Goal: Task Accomplishment & Management: Use online tool/utility

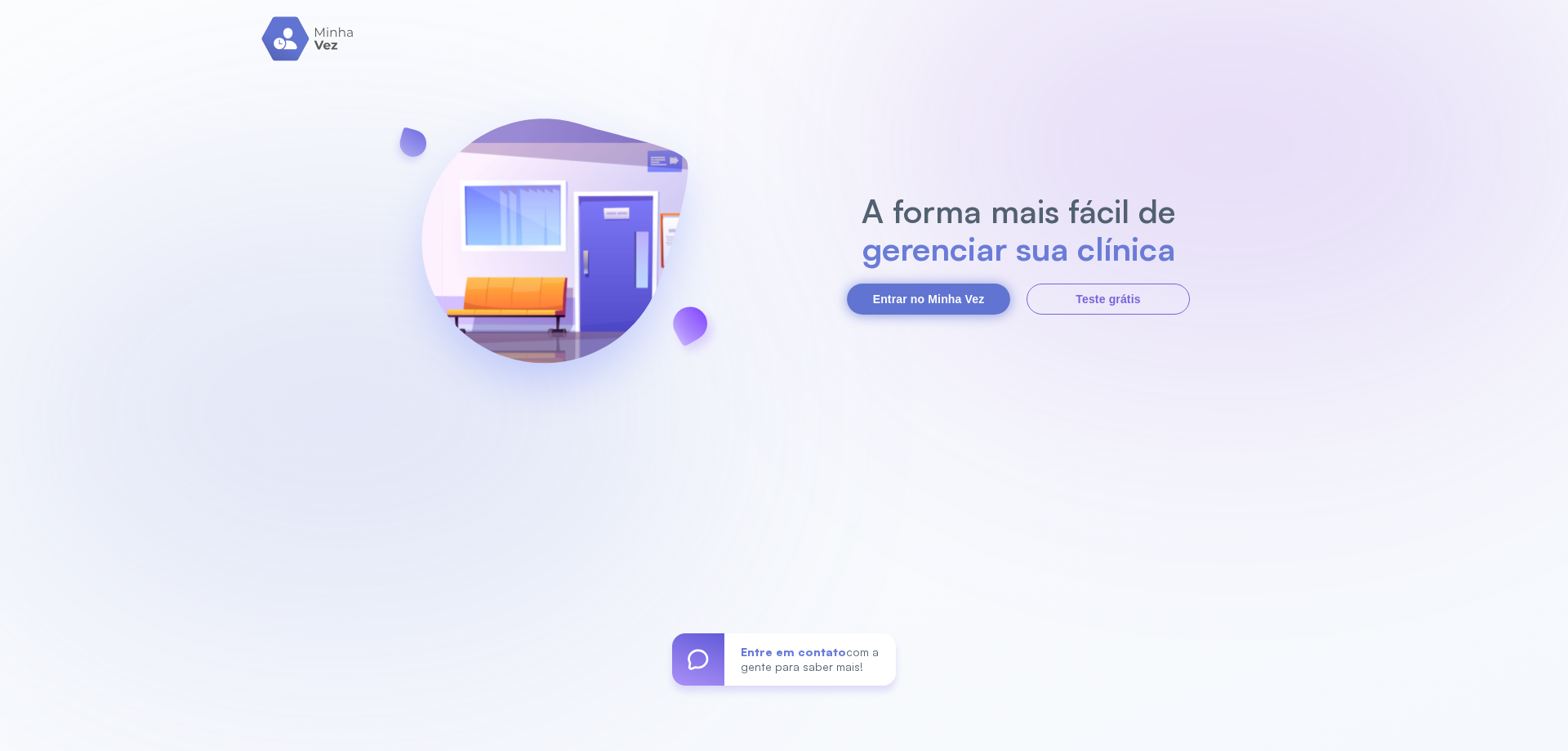
click at [947, 300] on button "Entrar no Minha Vez" at bounding box center [928, 299] width 163 height 31
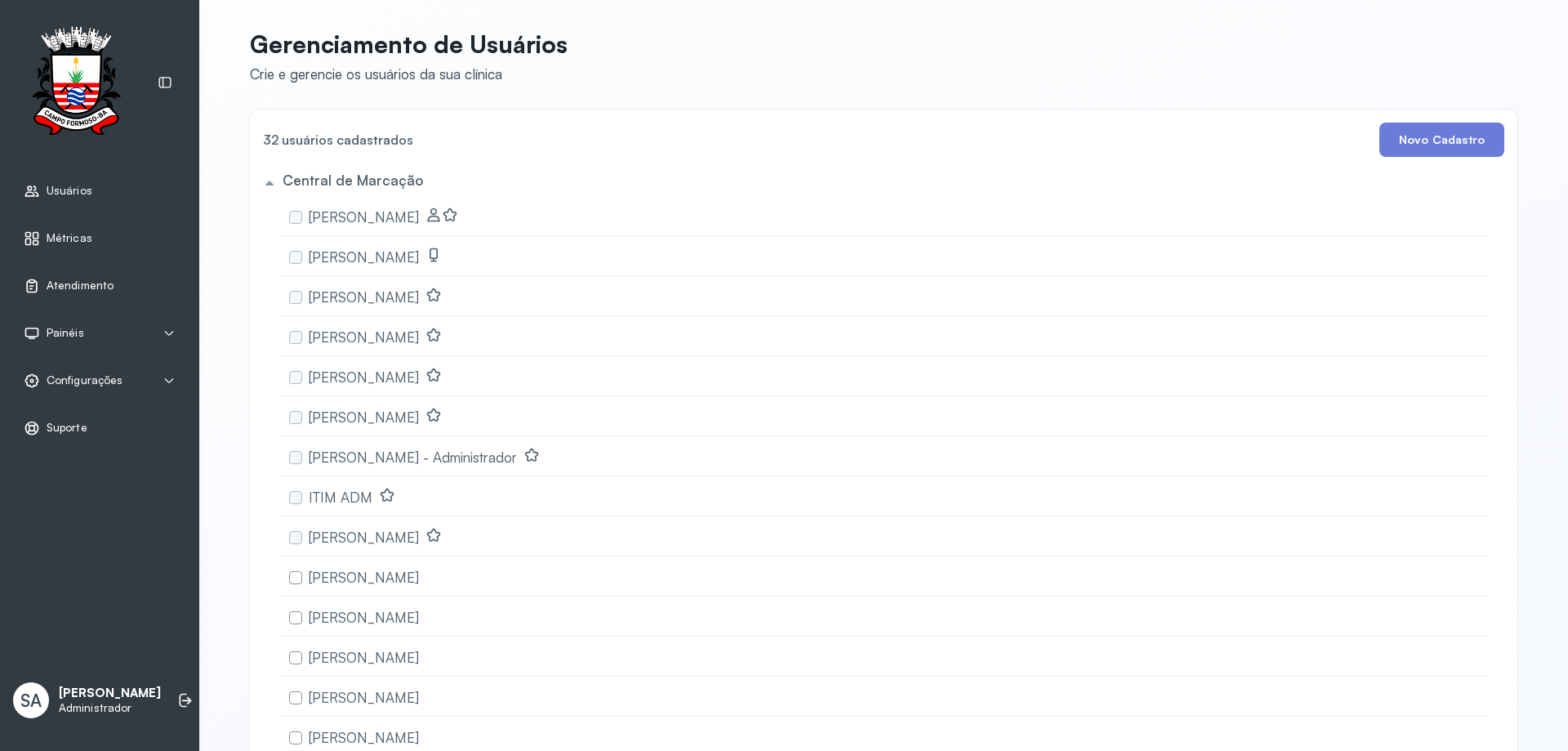
click at [76, 282] on span "Atendimento" at bounding box center [79, 286] width 67 height 14
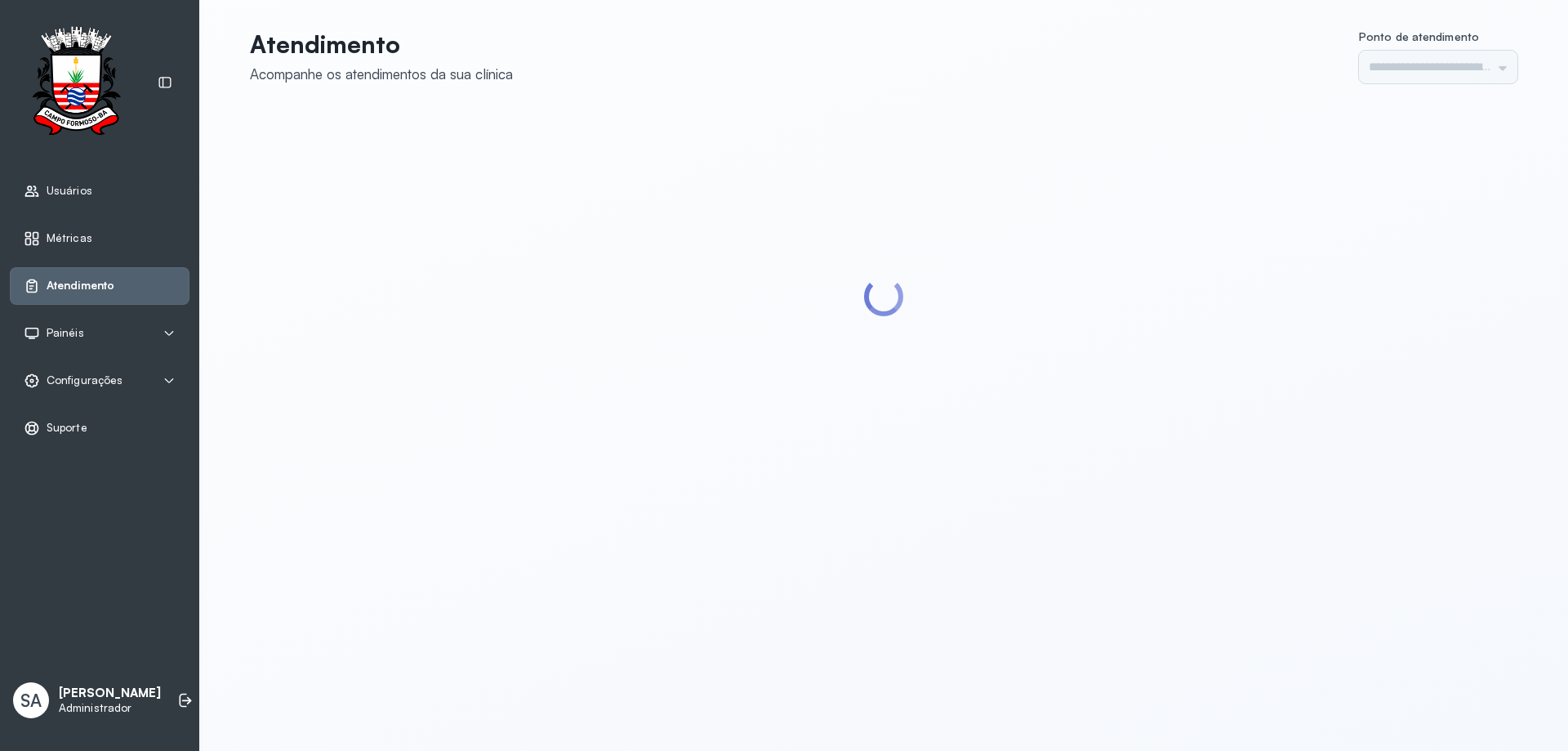
type input "******"
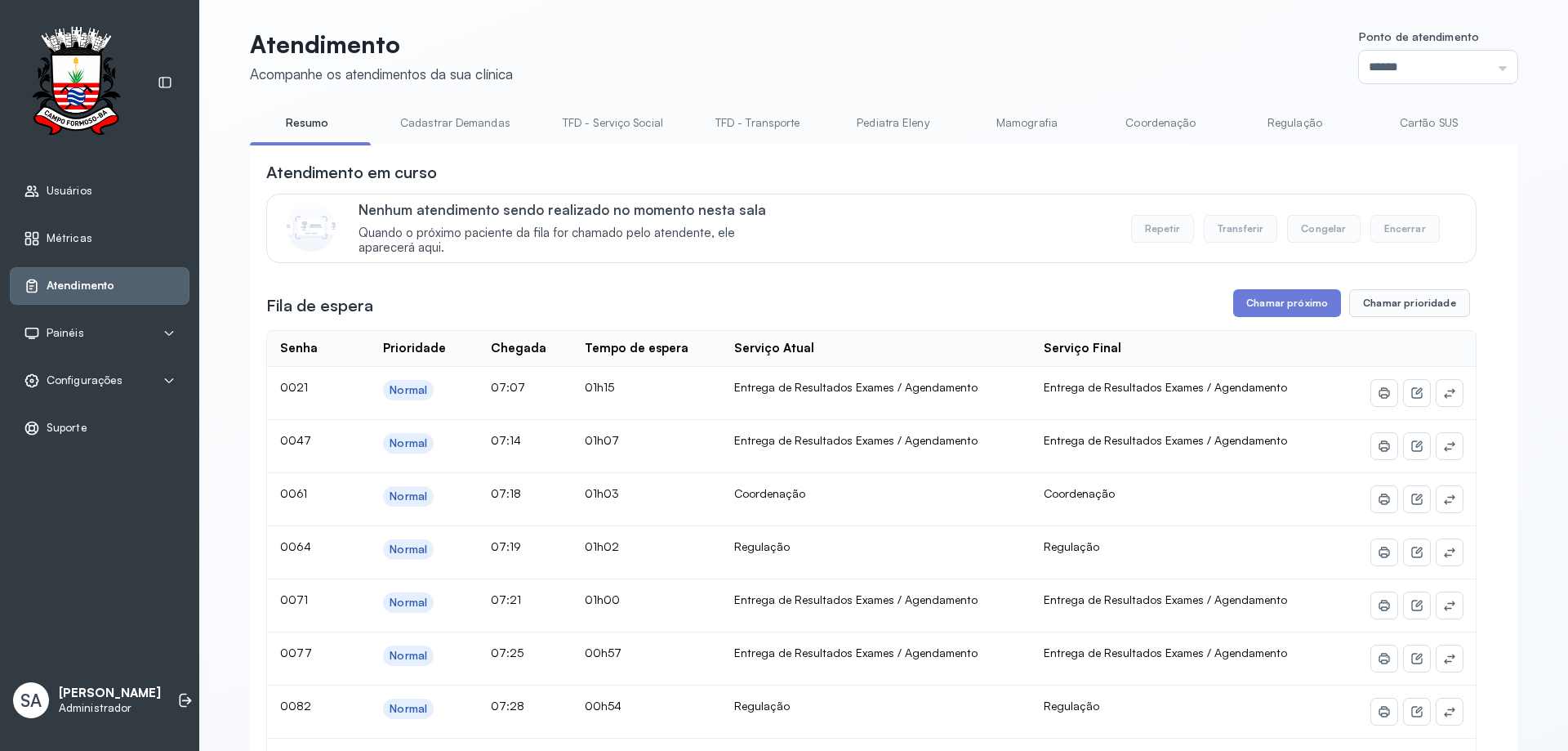
click at [1131, 120] on link "Coordenação" at bounding box center [1161, 123] width 115 height 27
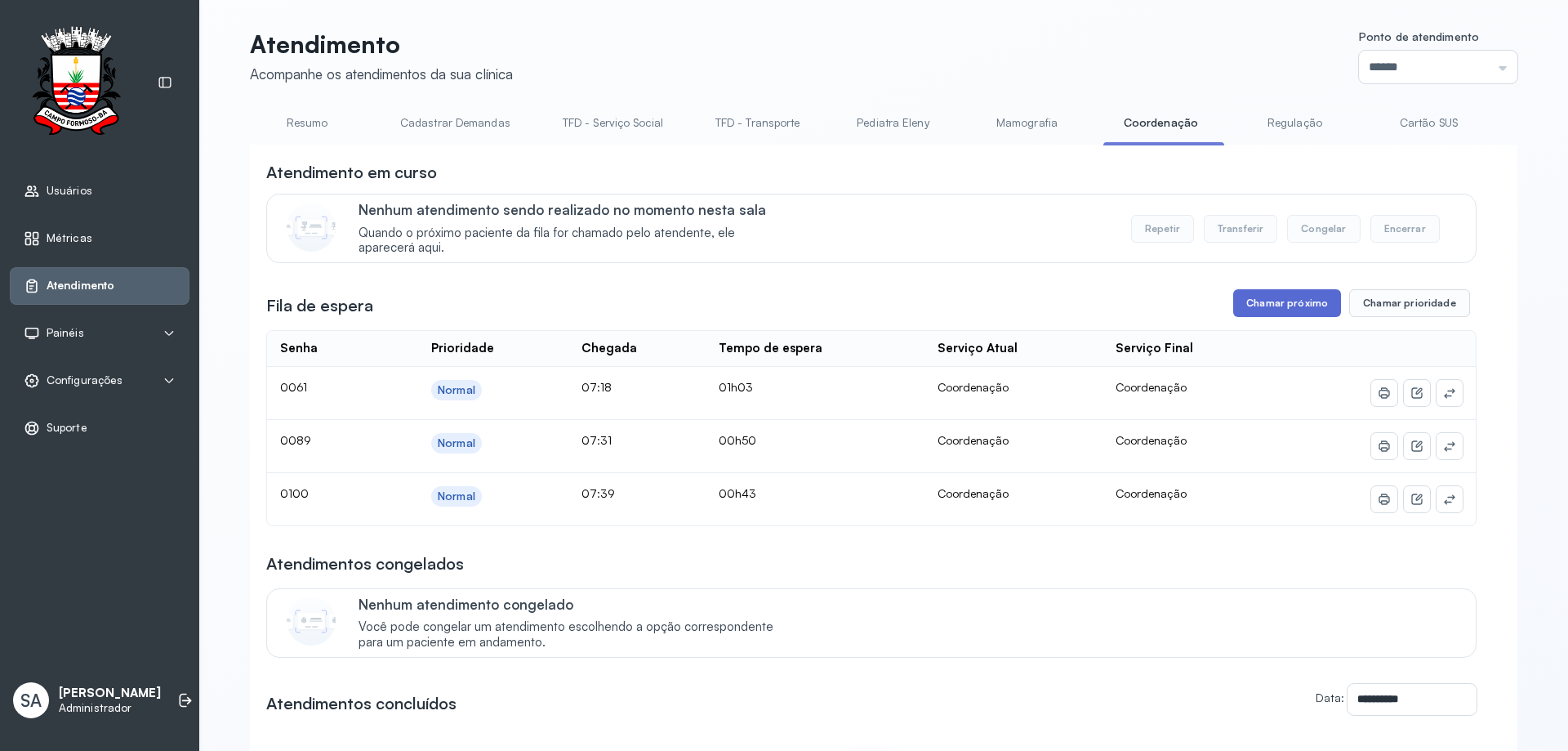
click at [1293, 310] on button "Chamar próximo" at bounding box center [1287, 303] width 108 height 27
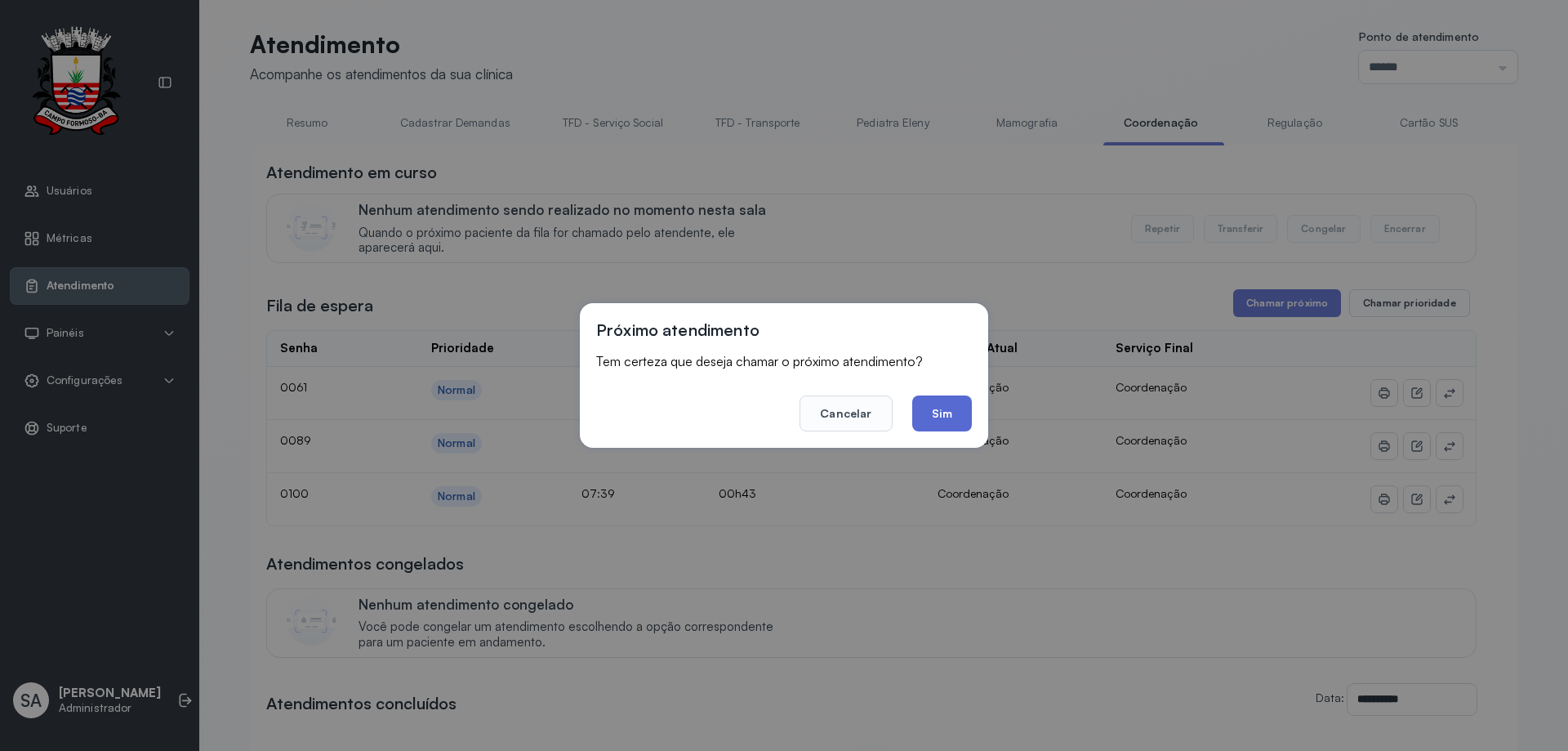
click at [949, 412] on button "Sim" at bounding box center [942, 413] width 60 height 36
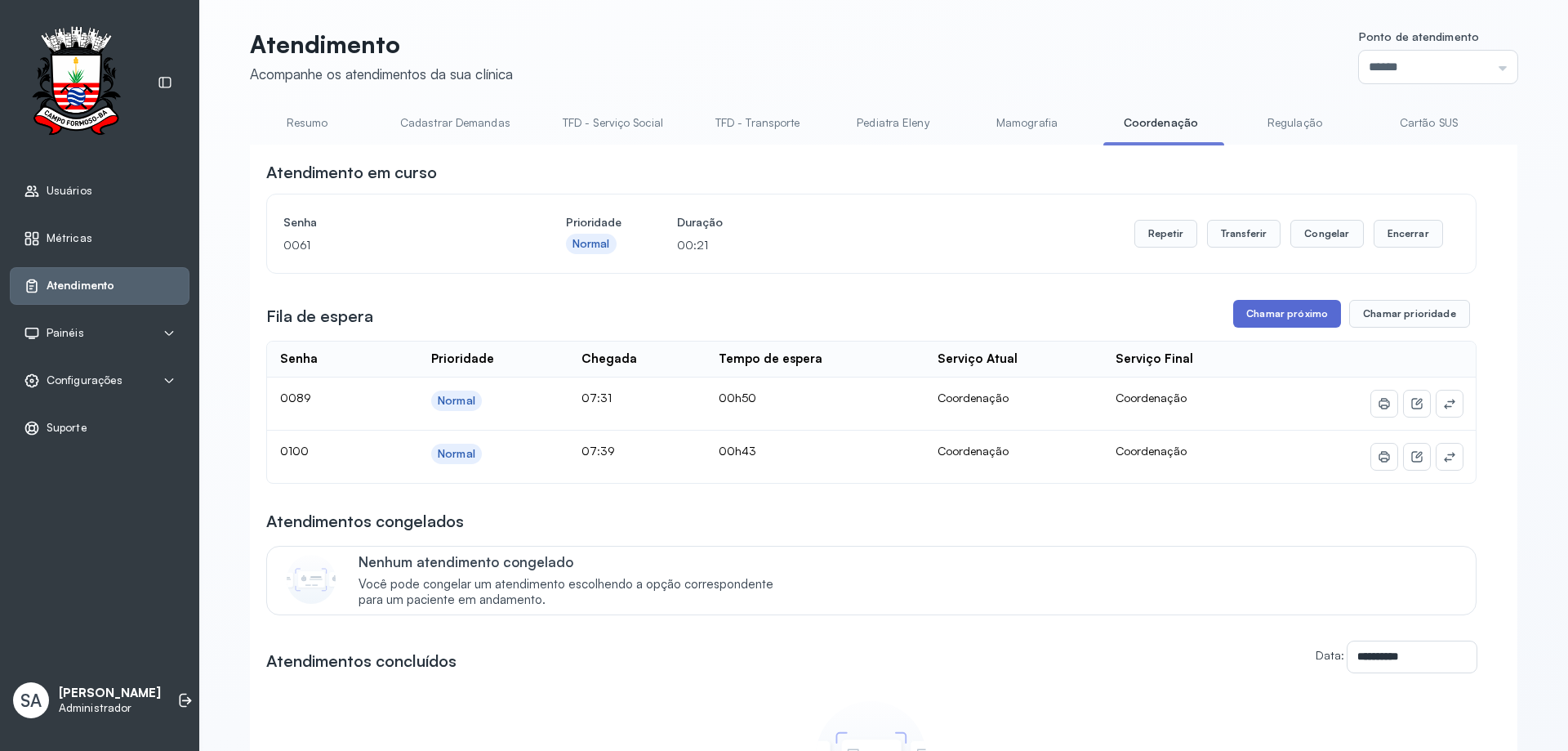
click at [1284, 308] on button "Chamar próximo" at bounding box center [1287, 314] width 108 height 27
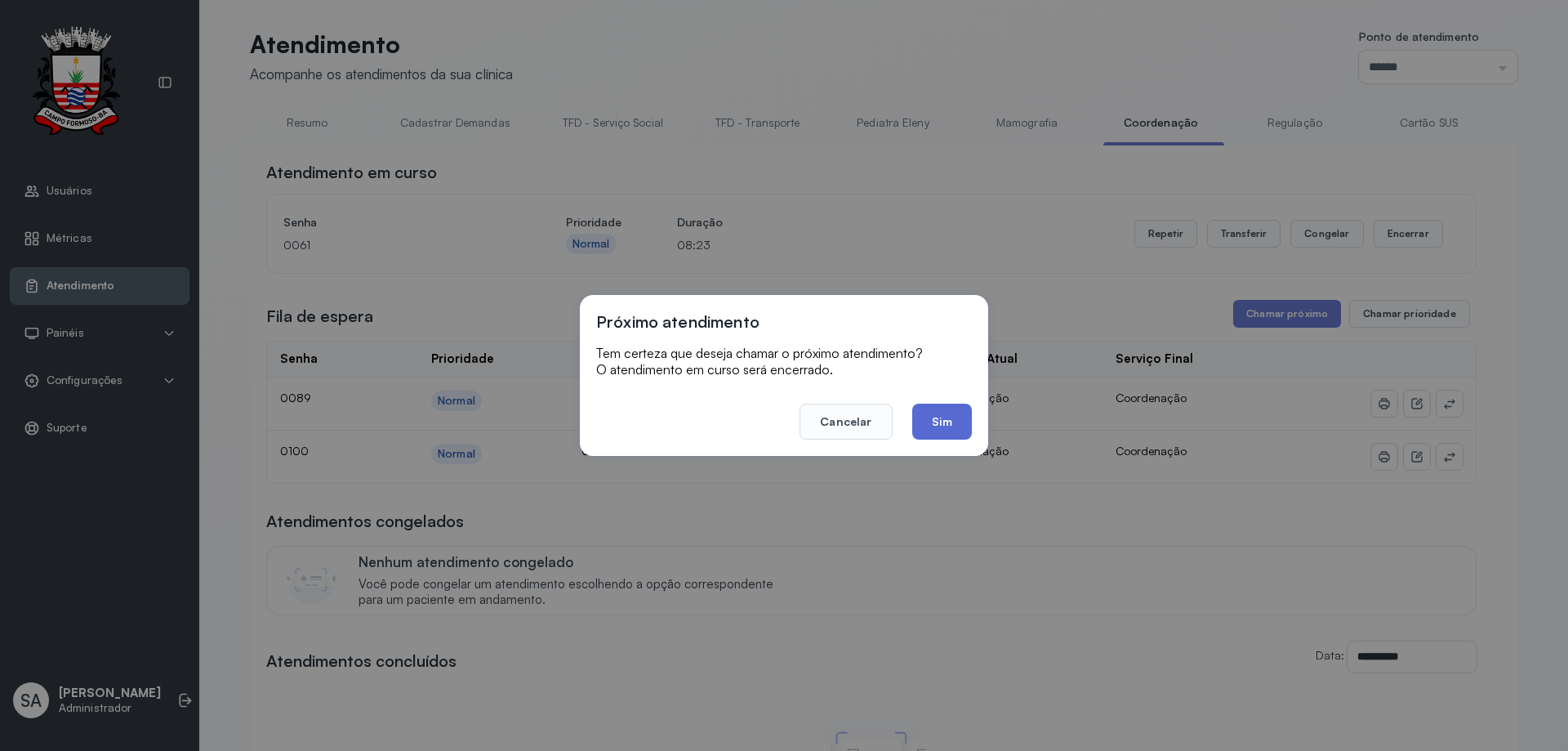
click at [942, 417] on button "Sim" at bounding box center [942, 421] width 60 height 36
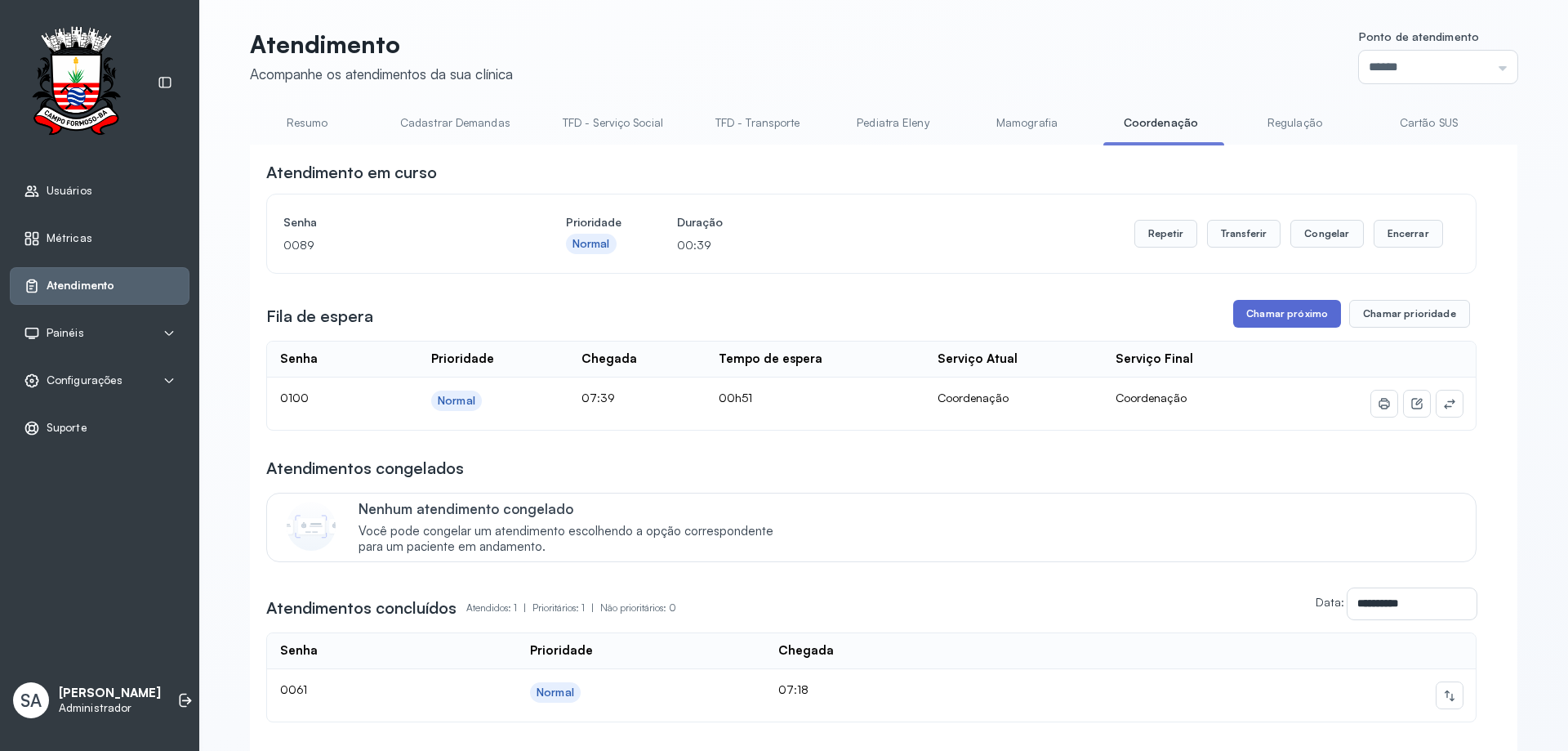
click at [1276, 318] on button "Chamar próximo" at bounding box center [1287, 314] width 108 height 27
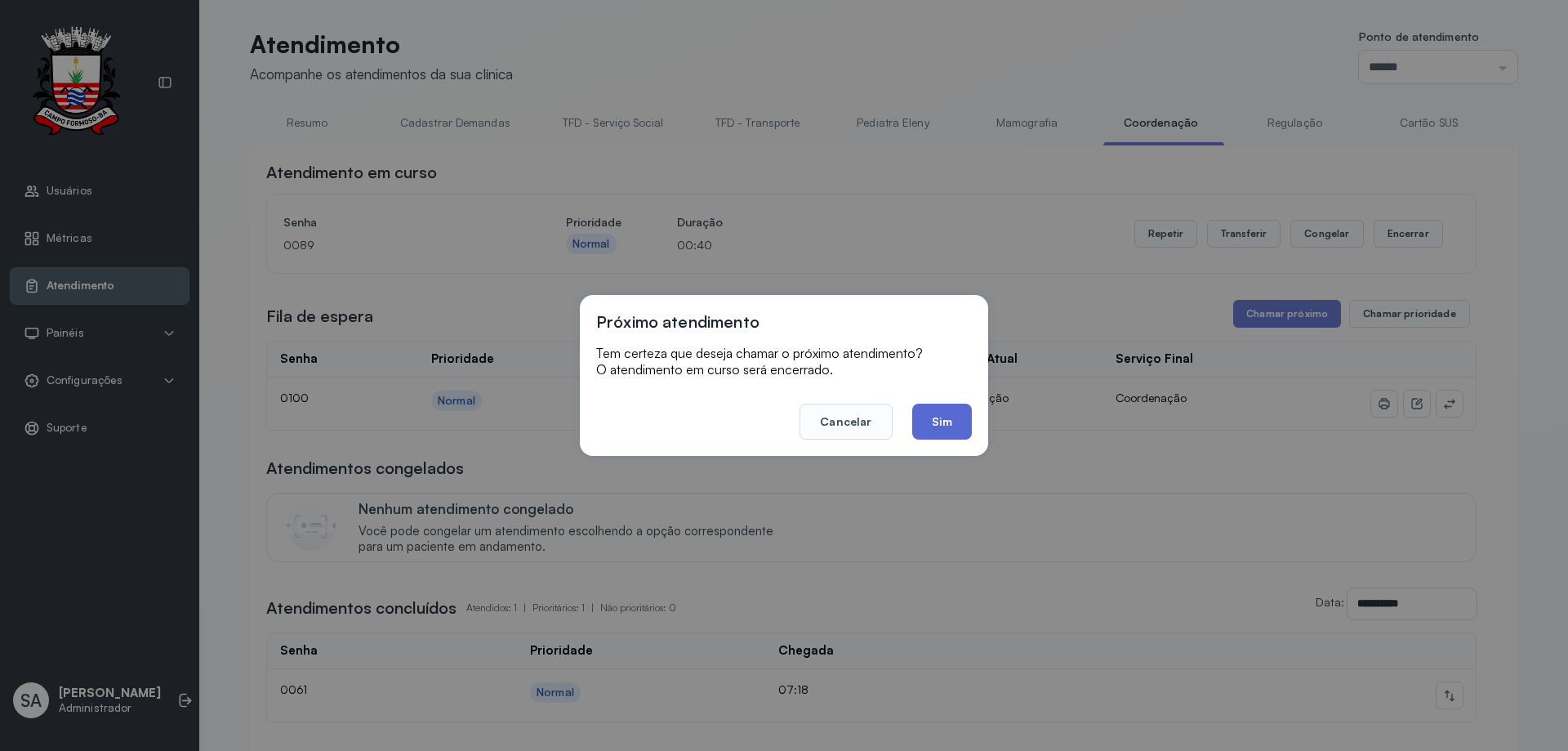
click at [944, 417] on button "Sim" at bounding box center [942, 421] width 60 height 36
